Goal: Information Seeking & Learning: Learn about a topic

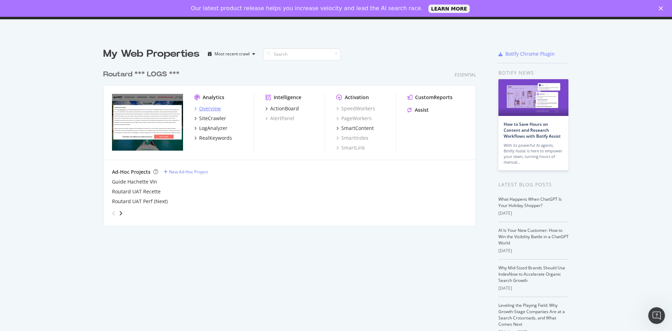
click at [206, 109] on div "Overview" at bounding box center [210, 108] width 22 height 7
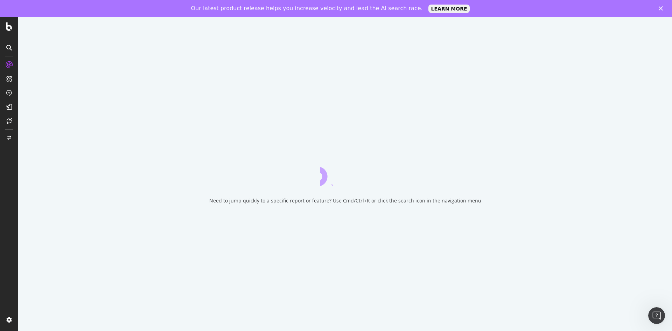
click at [9, 48] on icon at bounding box center [9, 48] width 6 height 6
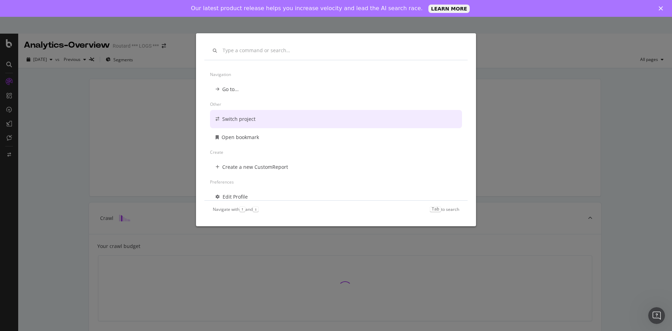
drag, startPoint x: 140, startPoint y: 136, endPoint x: 137, endPoint y: 132, distance: 4.6
click at [140, 135] on div "Navigation Go to... Other Switch project Open bookmark Create Create a new Cust…" at bounding box center [336, 165] width 672 height 331
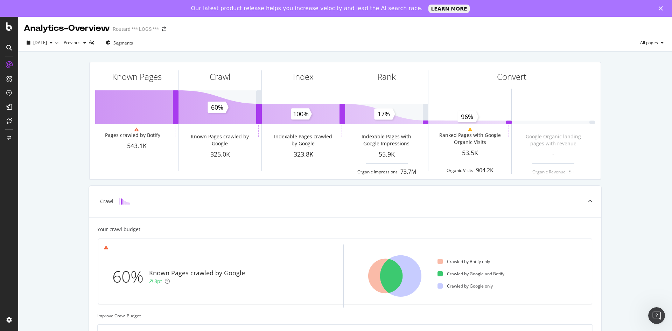
click at [8, 48] on icon at bounding box center [9, 48] width 6 height 6
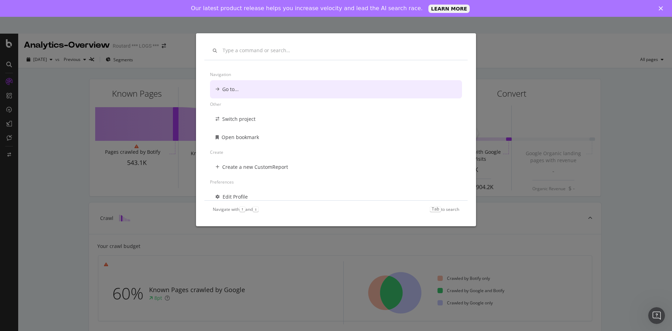
click at [59, 85] on div "Navigation Go to... Other Switch project Open bookmark Create Create a new Cust…" at bounding box center [336, 165] width 672 height 331
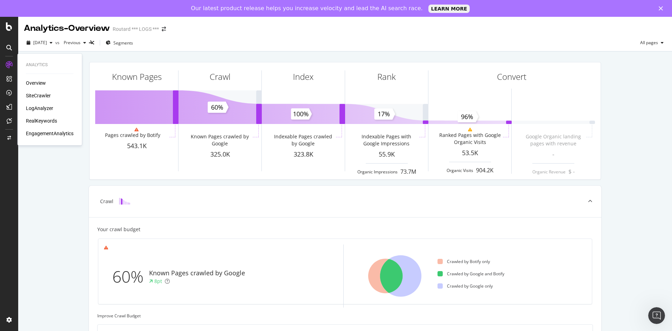
click at [36, 96] on div "SiteCrawler" at bounding box center [38, 95] width 25 height 7
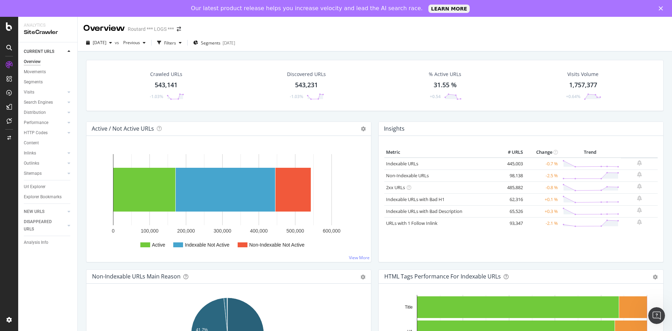
click at [9, 49] on icon at bounding box center [9, 48] width 6 height 6
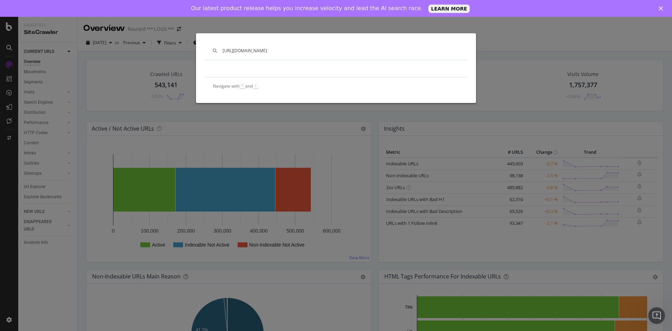
type input "[URL][DOMAIN_NAME]"
click at [60, 210] on div "[URL][DOMAIN_NAME] Navigate with ↑ and ↓" at bounding box center [336, 165] width 672 height 331
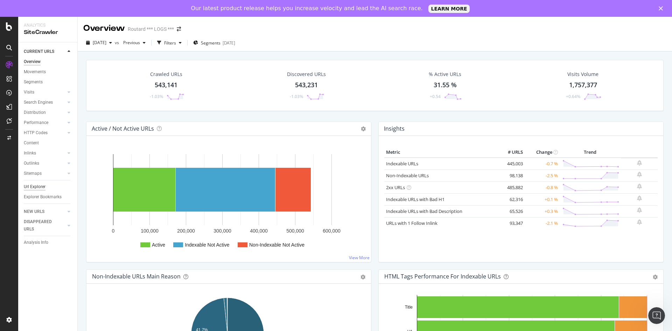
click at [41, 186] on div "Url Explorer" at bounding box center [35, 186] width 22 height 7
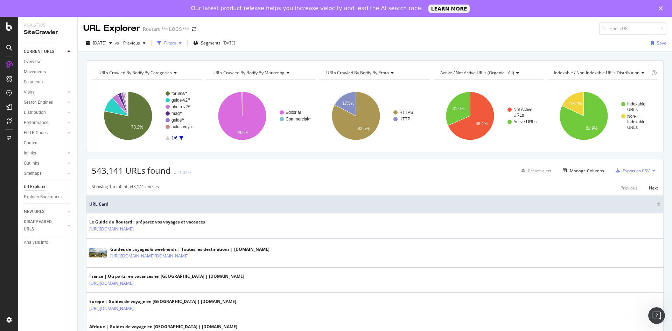
click at [176, 44] on div "Filters" at bounding box center [170, 43] width 12 height 6
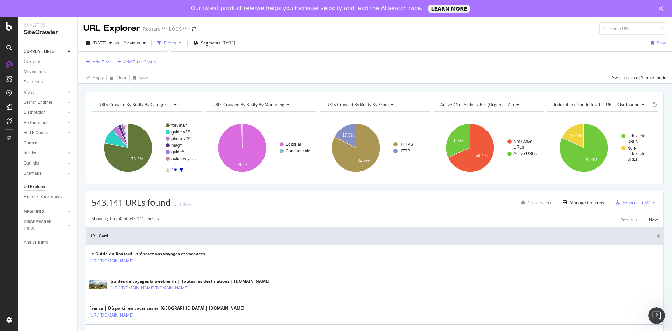
click at [104, 62] on div "Add Filter" at bounding box center [102, 62] width 19 height 6
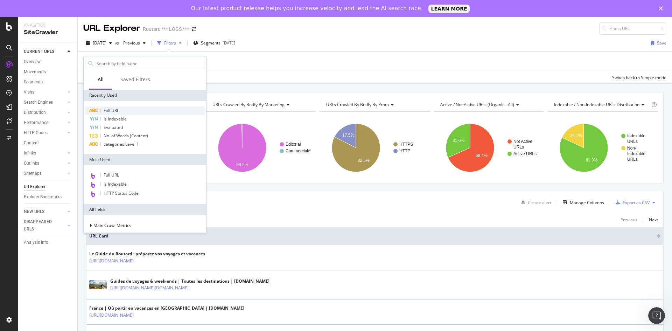
click at [116, 109] on span "Full URL" at bounding box center [111, 110] width 15 height 6
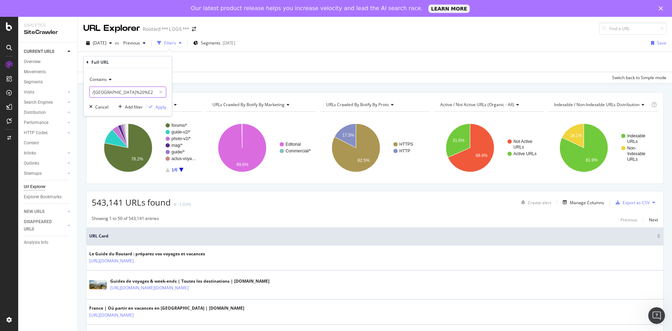
click at [134, 92] on input "/[GEOGRAPHIC_DATA]%20%E2%86%92%20" at bounding box center [123, 91] width 66 height 11
paste input "[URL][DOMAIN_NAME]"
drag, startPoint x: 112, startPoint y: 92, endPoint x: -4, endPoint y: 76, distance: 117.2
click at [0, 76] on html "Analytics SiteCrawler CURRENT URLS Overview Movements Segments Visits Analysis …" at bounding box center [336, 165] width 672 height 331
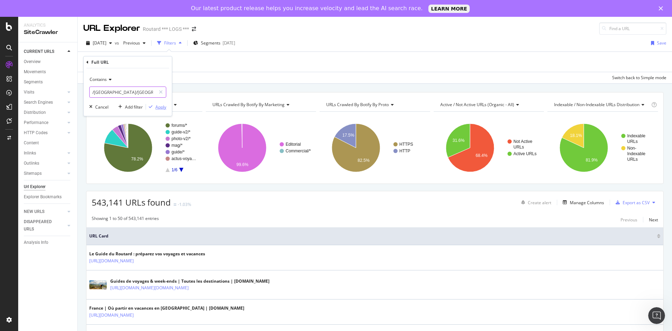
type input "/[GEOGRAPHIC_DATA]/[GEOGRAPHIC_DATA]"
click at [164, 108] on div "Apply" at bounding box center [160, 107] width 11 height 6
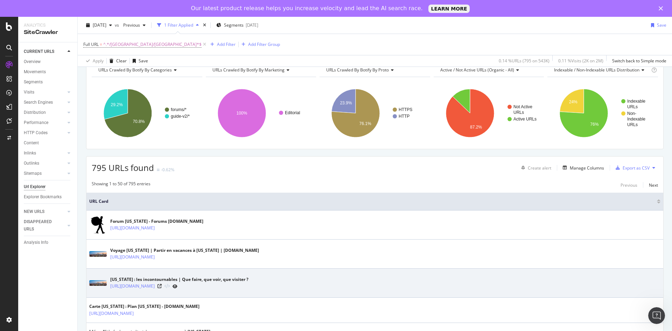
scroll to position [70, 0]
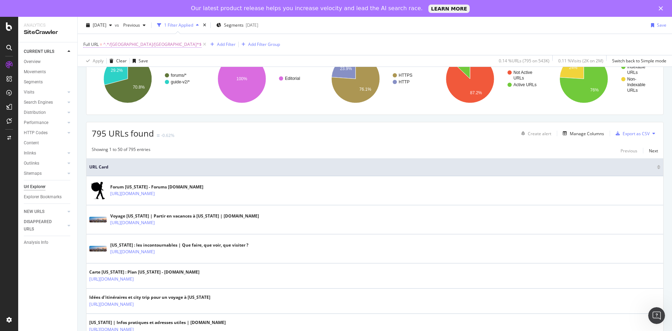
click at [128, 45] on span "^.*/[GEOGRAPHIC_DATA]/[GEOGRAPHIC_DATA]*$" at bounding box center [152, 45] width 98 height 10
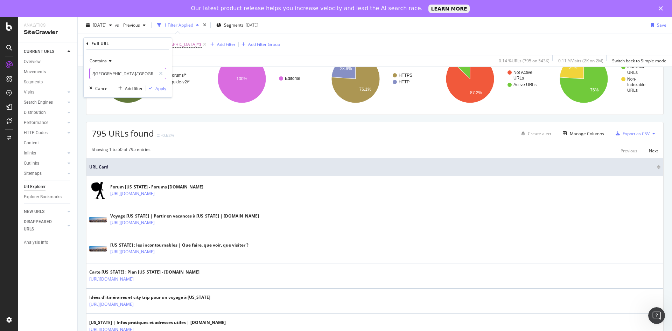
click at [160, 72] on icon at bounding box center [161, 73] width 4 height 5
click at [147, 73] on input "text" at bounding box center [128, 73] width 76 height 11
paste input "/a/carte/ameriques/[GEOGRAPHIC_DATA]/[GEOGRAPHIC_DATA]"
type input "/a/carte/ameriques/[GEOGRAPHIC_DATA]/[GEOGRAPHIC_DATA]"
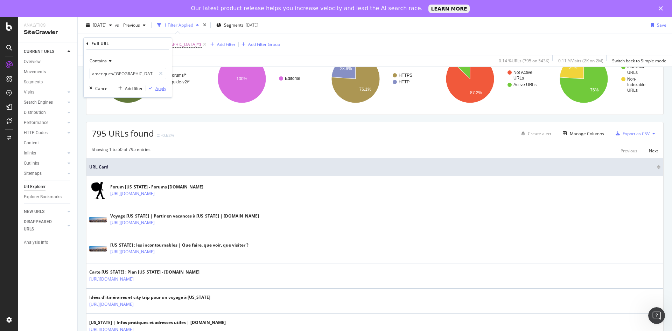
click at [158, 89] on div "Apply" at bounding box center [160, 88] width 11 height 6
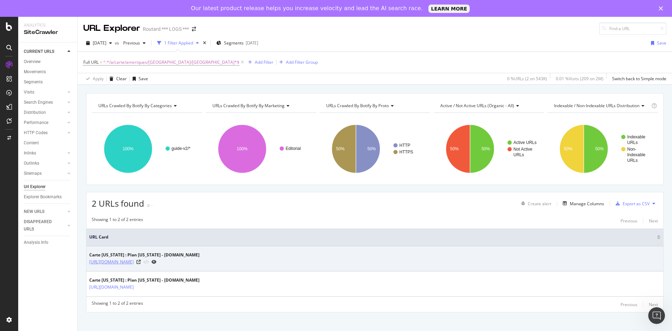
click at [134, 260] on link "[URL][DOMAIN_NAME]" at bounding box center [111, 261] width 44 height 7
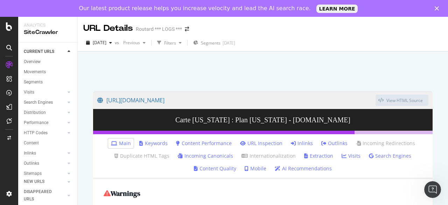
click at [310, 169] on link "AI Recommendations" at bounding box center [303, 168] width 57 height 7
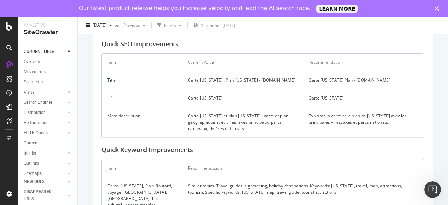
scroll to position [196, 0]
drag, startPoint x: 384, startPoint y: 158, endPoint x: 388, endPoint y: 210, distance: 51.9
click at [388, 205] on html "Analytics SiteCrawler CURRENT URLS Overview Movements Segments Visits Analysis …" at bounding box center [224, 102] width 448 height 205
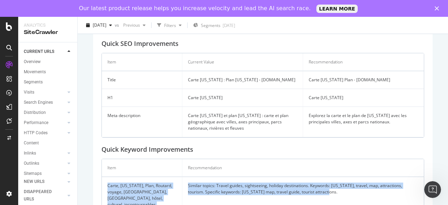
drag, startPoint x: 368, startPoint y: 175, endPoint x: 371, endPoint y: 195, distance: 19.9
click at [371, 195] on table "Item Recommendation Carte, New York, Plan, Routard, voyage, Amériques, États-Un…" at bounding box center [263, 186] width 322 height 55
click at [355, 190] on td "Similar topics: Travel guides, sightseeing, holiday destinations. Keywords: New…" at bounding box center [302, 195] width 241 height 37
